Goal: Information Seeking & Learning: Compare options

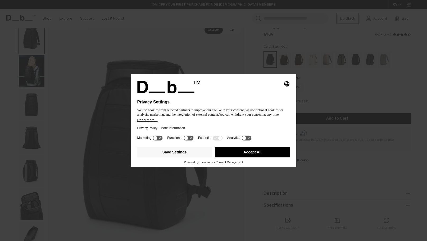
click at [255, 153] on button "Accept All" at bounding box center [252, 152] width 75 height 11
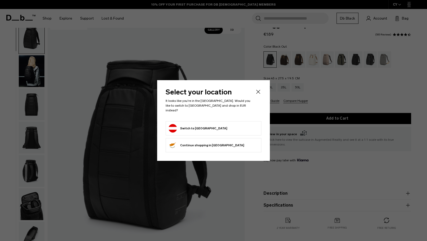
click at [258, 94] on icon "Close" at bounding box center [258, 92] width 6 height 6
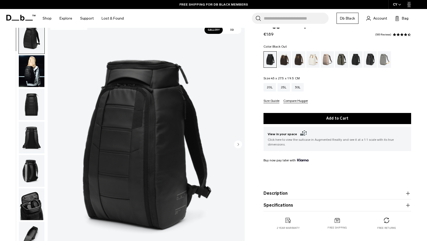
click at [28, 75] on img "button" at bounding box center [32, 71] width 26 height 32
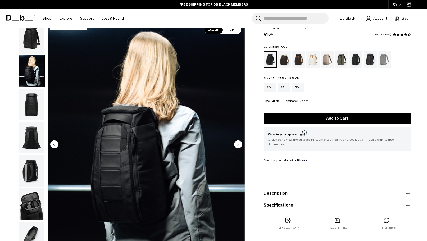
scroll to position [34, 0]
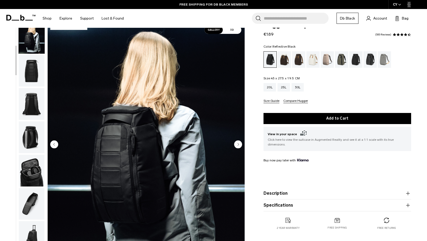
click at [365, 60] on div "Reflective Black" at bounding box center [369, 59] width 13 height 16
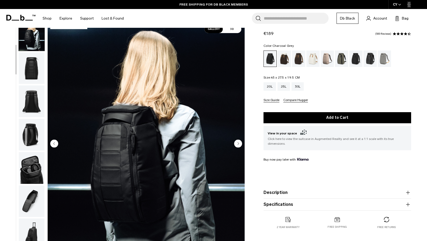
scroll to position [36, 0]
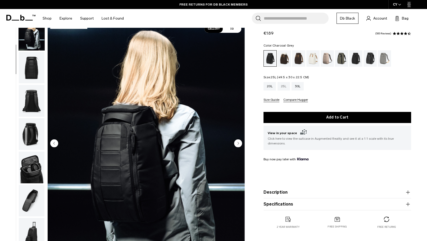
click at [284, 85] on div "25L" at bounding box center [283, 86] width 12 height 8
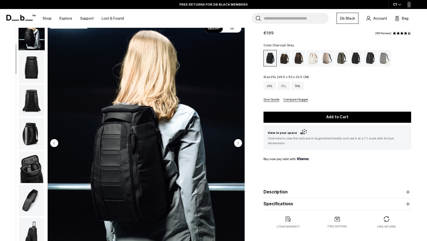
scroll to position [17, 0]
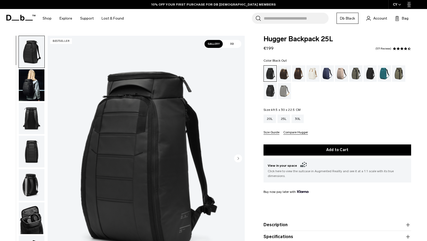
click at [33, 88] on img "button" at bounding box center [32, 85] width 26 height 32
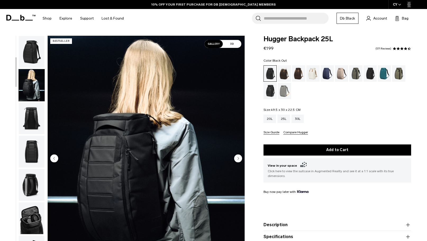
scroll to position [34, 0]
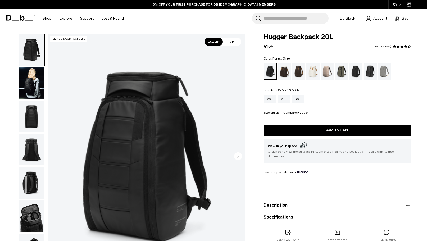
scroll to position [3, 0]
